Goal: Task Accomplishment & Management: Complete application form

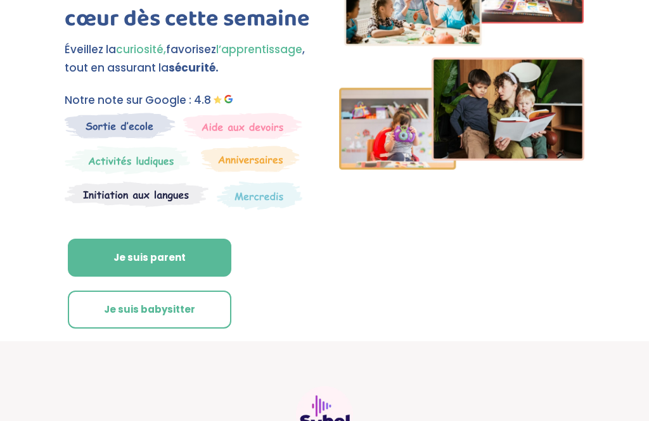
scroll to position [151, 0]
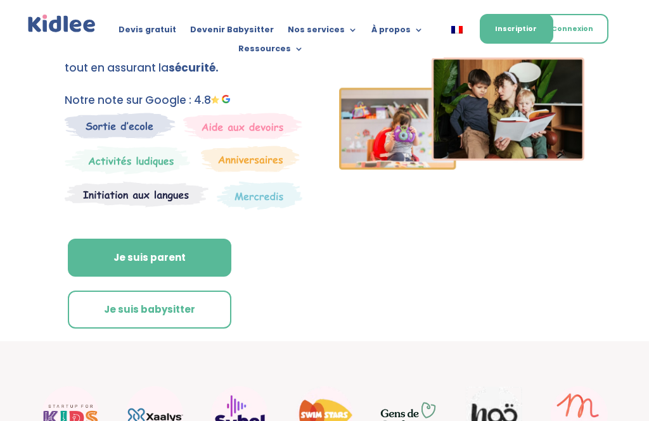
click at [162, 313] on link "Je suis babysitter" at bounding box center [150, 310] width 164 height 38
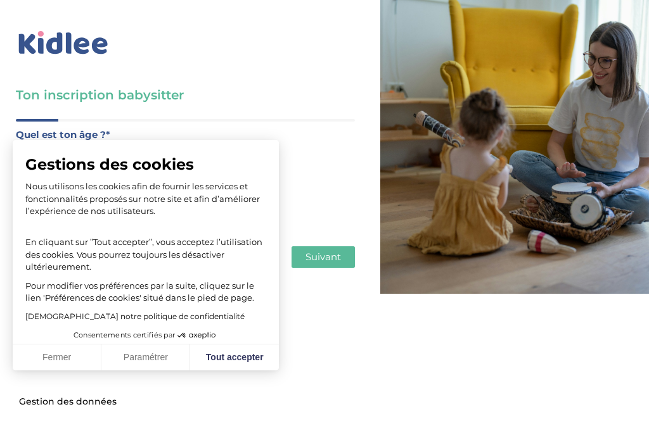
click at [226, 351] on button "Tout accepter" at bounding box center [234, 358] width 89 height 27
checkbox input "true"
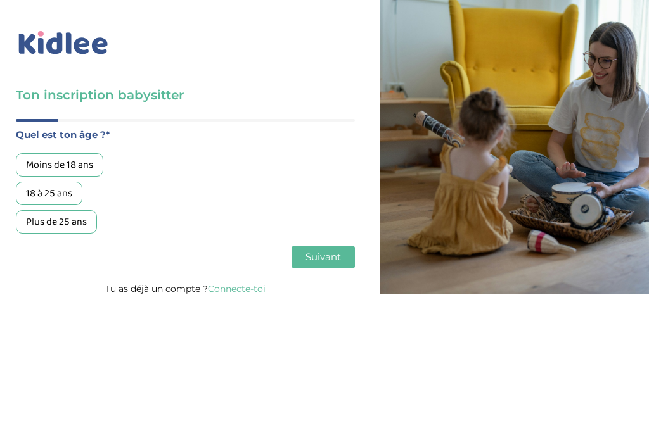
click at [83, 164] on div "Moins de 18 ans" at bounding box center [59, 164] width 87 height 23
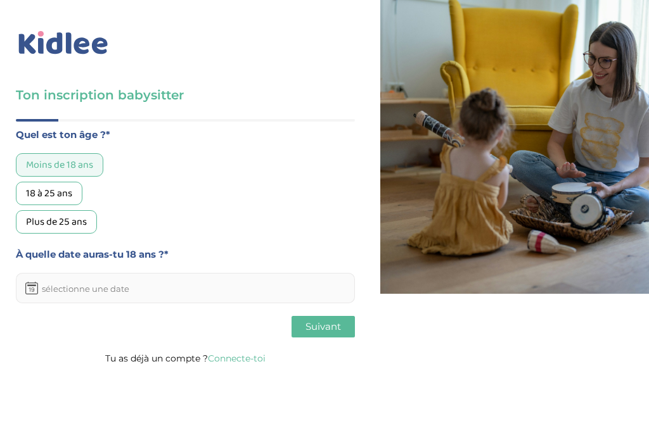
click at [50, 203] on div "18 à 25 ans" at bounding box center [49, 193] width 67 height 23
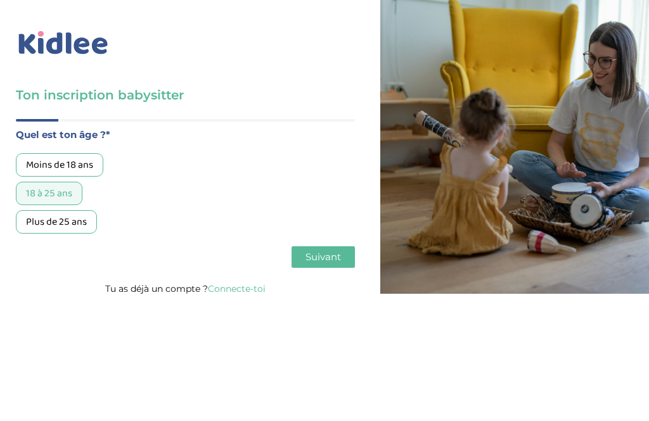
click at [321, 259] on span "Suivant" at bounding box center [322, 257] width 35 height 12
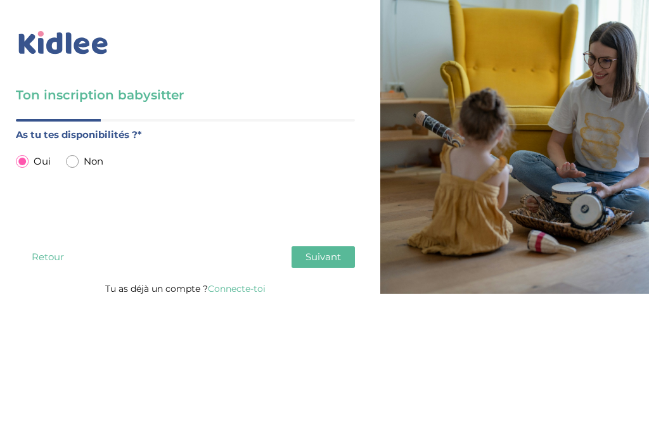
click at [323, 257] on span "Suivant" at bounding box center [322, 257] width 35 height 12
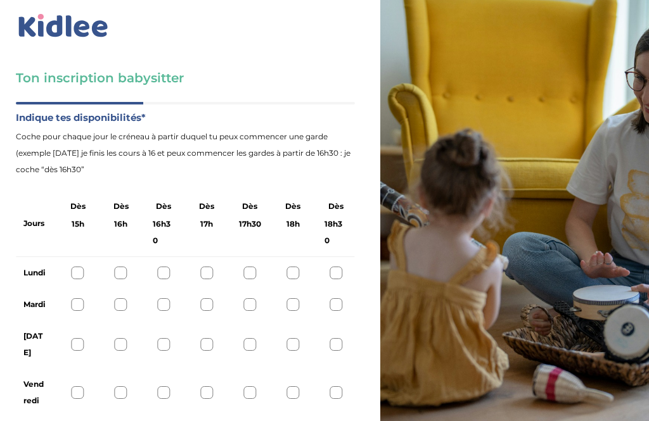
scroll to position [25, 0]
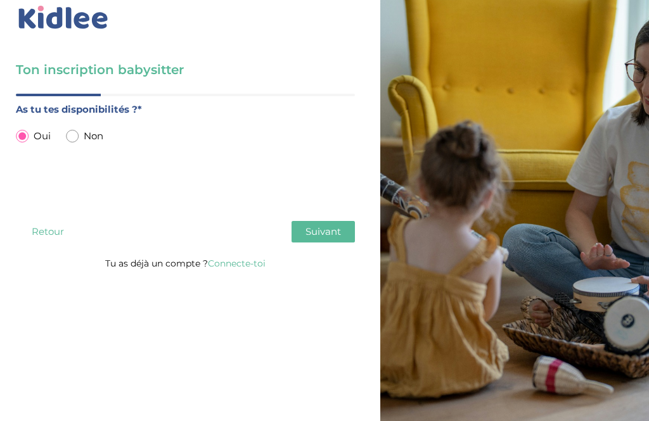
click at [94, 137] on span "Non" at bounding box center [94, 136] width 20 height 16
click at [78, 132] on div "Non" at bounding box center [84, 136] width 37 height 16
click at [61, 146] on div "As tu tes disponibilités ?* Oui Non" at bounding box center [185, 154] width 339 height 107
click at [75, 154] on div "As tu tes disponibilités ?* Oui Non" at bounding box center [185, 154] width 339 height 107
click at [67, 143] on div "Non" at bounding box center [84, 136] width 37 height 16
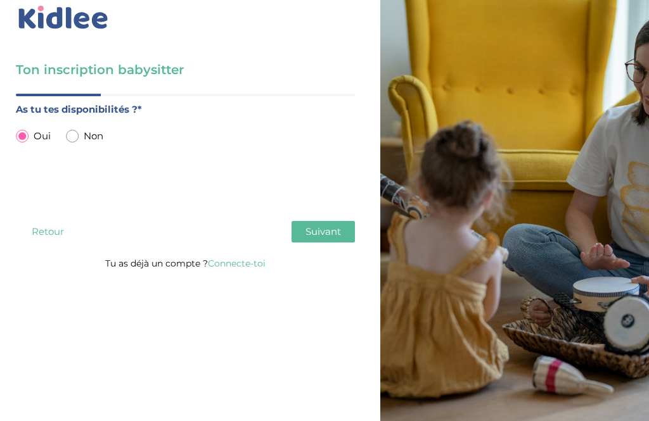
click at [75, 136] on input "radio" at bounding box center [72, 136] width 13 height 13
radio input "true"
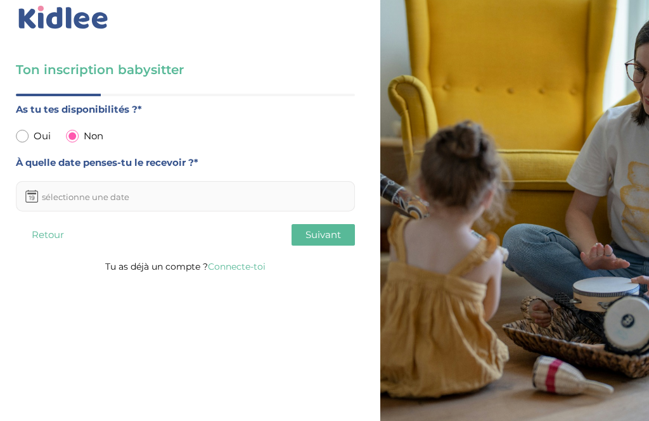
click at [326, 245] on button "Suivant" at bounding box center [323, 235] width 63 height 22
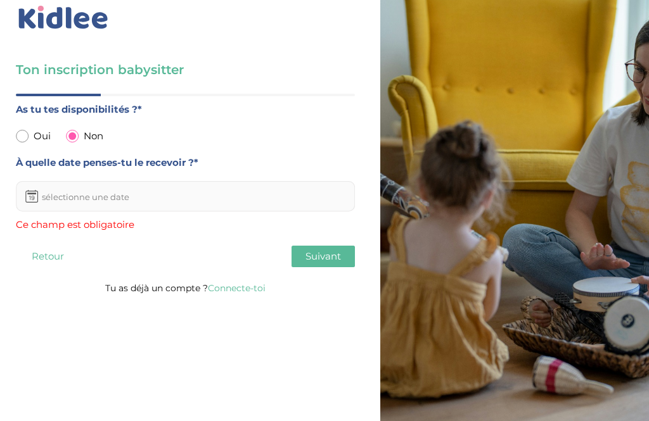
click at [241, 191] on input "text" at bounding box center [185, 196] width 339 height 30
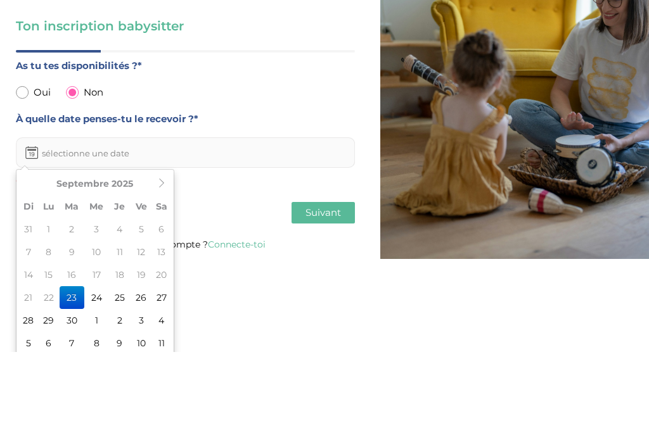
click at [26, 127] on div "As tu tes disponibilités ?* Oui Non À quelle date penses-tu le recevoir ?* Ce c…" at bounding box center [185, 193] width 339 height 132
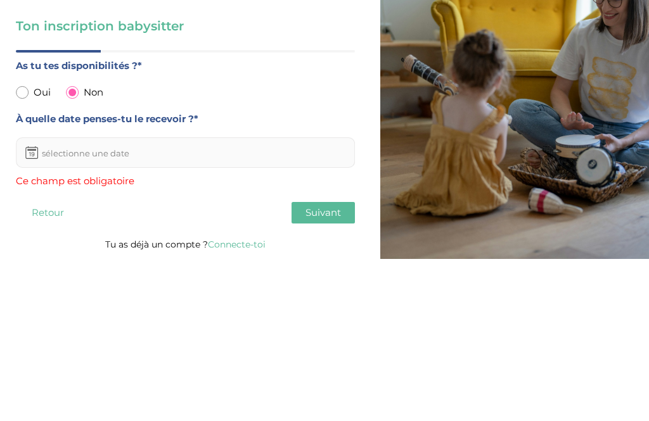
scroll to position [0, 0]
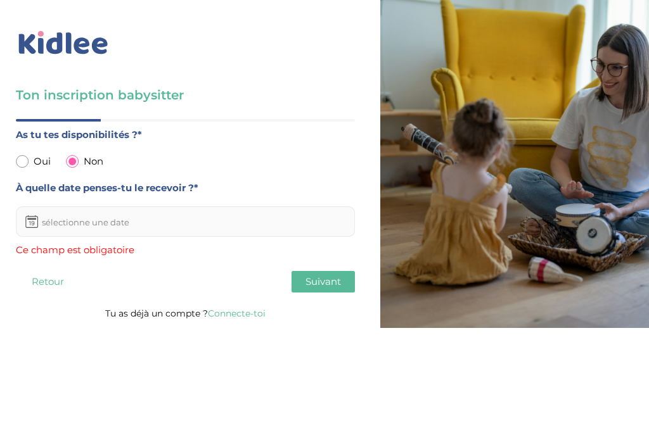
click at [20, 143] on div "As tu tes disponibilités ?* Oui Non À quelle date penses-tu le recevoir ?* Ce c…" at bounding box center [185, 193] width 339 height 132
click at [34, 157] on span "Oui" at bounding box center [42, 161] width 17 height 16
click at [20, 156] on input "radio" at bounding box center [22, 161] width 13 height 13
radio input "true"
radio input "false"
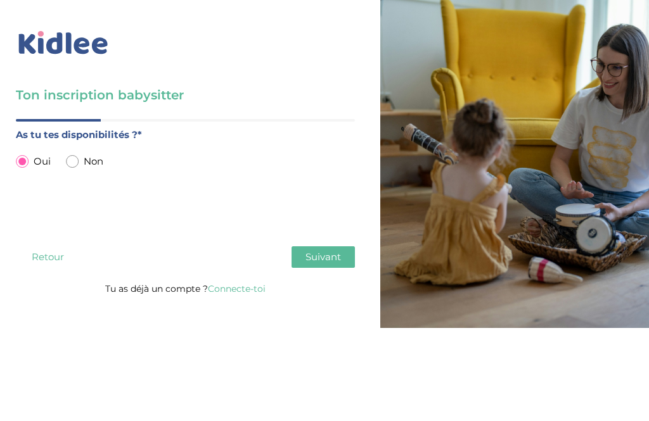
click at [46, 260] on button "Retour" at bounding box center [47, 258] width 63 height 22
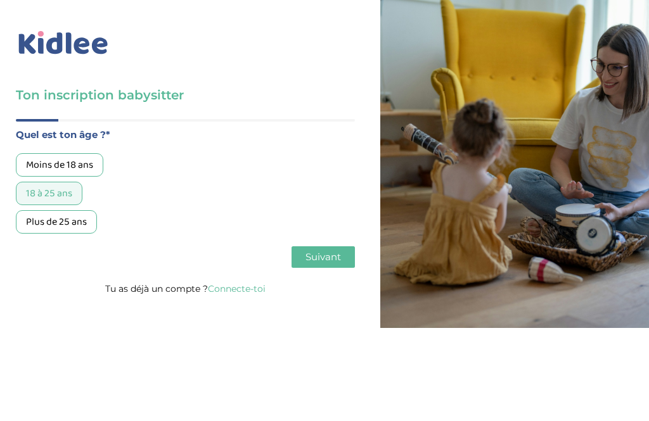
click at [234, 293] on link "Connecte-toi" at bounding box center [237, 288] width 58 height 11
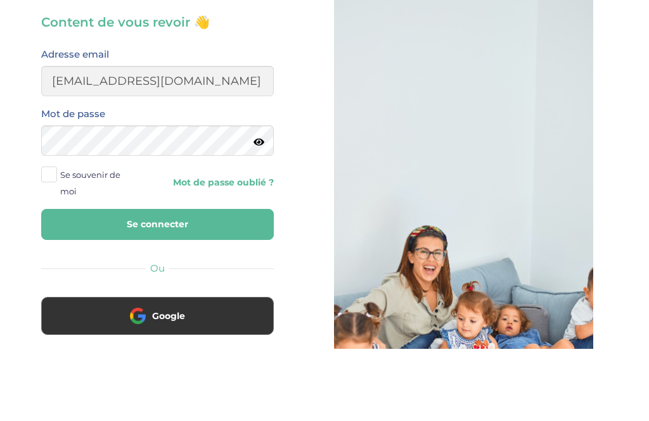
type input "keiradurand@icloud.com"
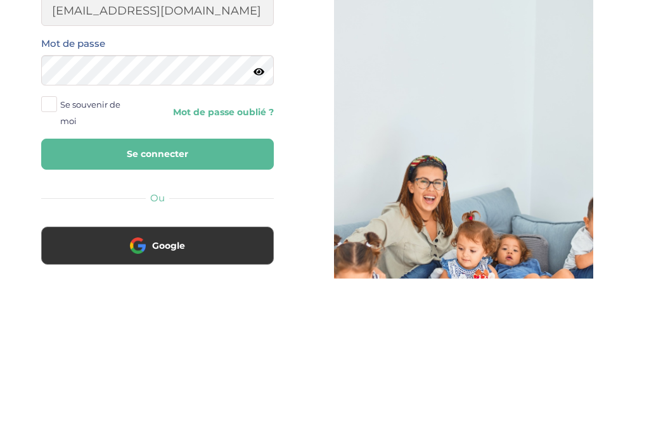
click at [42, 240] on span at bounding box center [49, 248] width 16 height 16
click at [0, 0] on input "Se souvenir de moi" at bounding box center [0, 0] width 0 height 0
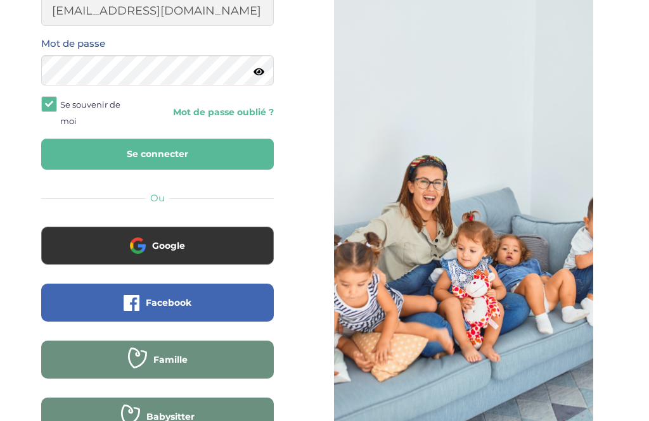
click at [72, 155] on button "Se connecter" at bounding box center [157, 154] width 233 height 31
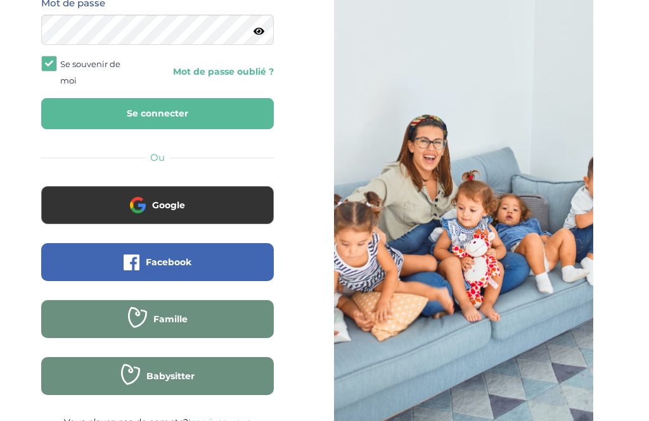
click at [92, 205] on button "Google" at bounding box center [157, 205] width 233 height 38
